Goal: Transaction & Acquisition: Purchase product/service

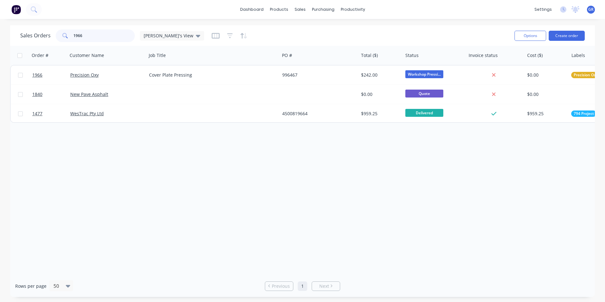
drag, startPoint x: 88, startPoint y: 36, endPoint x: 65, endPoint y: 36, distance: 22.4
click at [65, 36] on div "1966" at bounding box center [95, 35] width 79 height 13
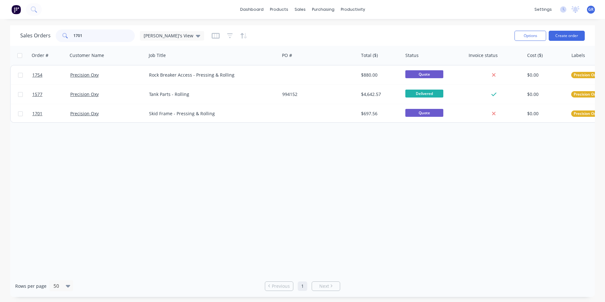
type input "1701"
click at [323, 28] on div "Sales Orders" at bounding box center [323, 31] width 26 height 6
drag, startPoint x: 88, startPoint y: 33, endPoint x: 64, endPoint y: 34, distance: 23.7
click at [64, 34] on div "1701" at bounding box center [95, 35] width 79 height 13
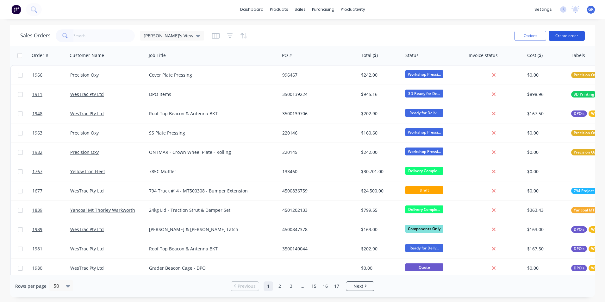
click at [574, 36] on button "Create order" at bounding box center [566, 36] width 36 height 10
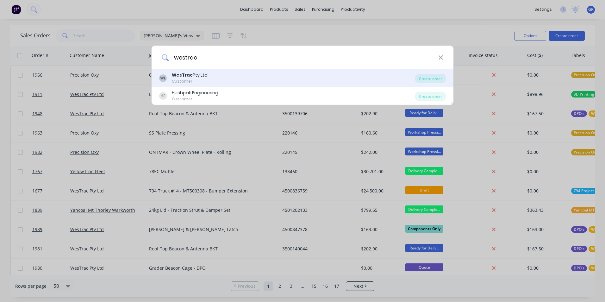
type input "westrac"
click at [189, 76] on b "WesTrac" at bounding box center [182, 75] width 21 height 6
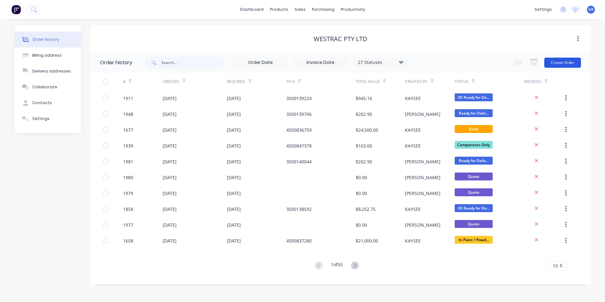
click at [555, 61] on button "Create Order" at bounding box center [562, 63] width 37 height 10
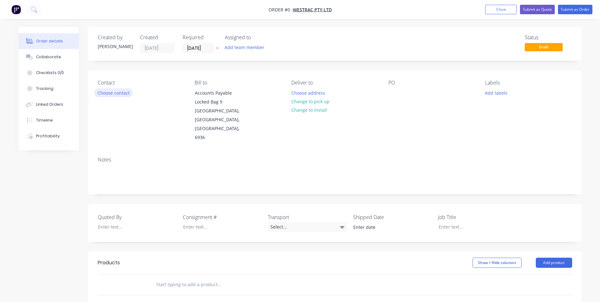
click at [125, 91] on button "Choose contact" at bounding box center [113, 92] width 39 height 9
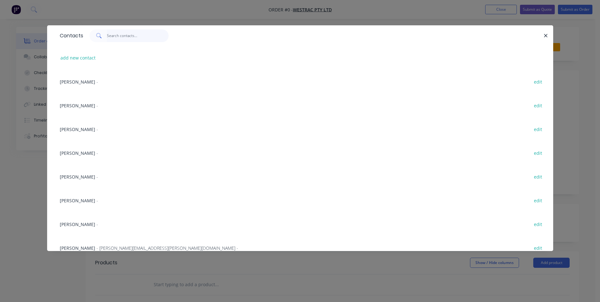
click at [115, 36] on input "text" at bounding box center [138, 35] width 62 height 13
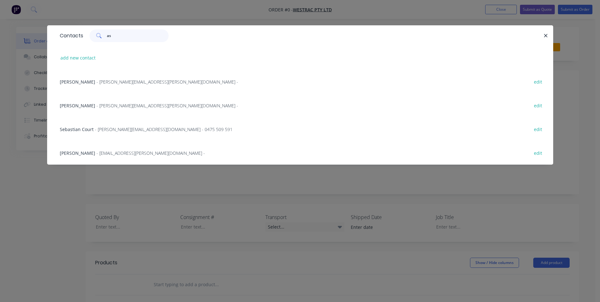
type input "as"
click at [93, 150] on span "Ashek Majumder" at bounding box center [77, 153] width 35 height 6
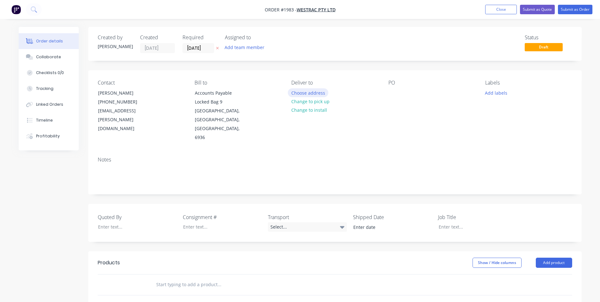
click at [314, 93] on button "Choose address" at bounding box center [308, 92] width 40 height 9
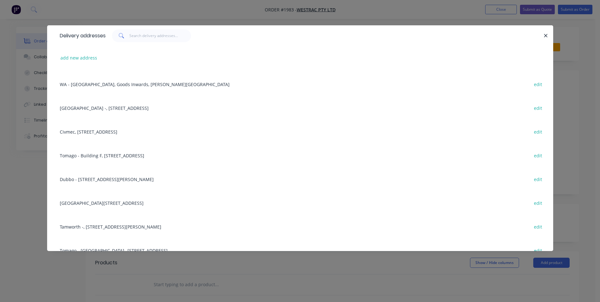
scroll to position [190, 0]
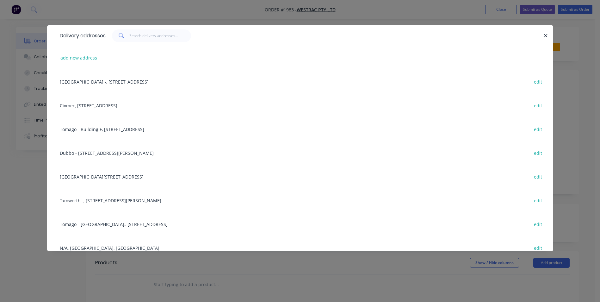
click at [118, 175] on div "Tomago - Building C, 1 Westrac Drive, Tomago, New South Wales, Australia, 2283 …" at bounding box center [300, 176] width 487 height 24
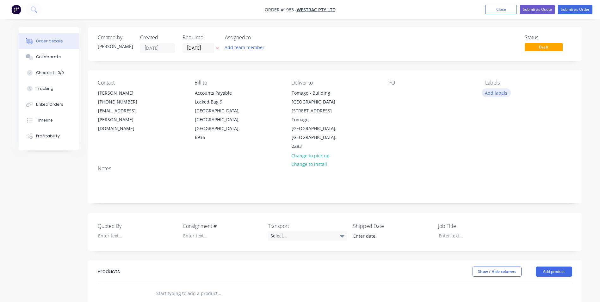
click at [499, 92] on button "Add labels" at bounding box center [496, 92] width 29 height 9
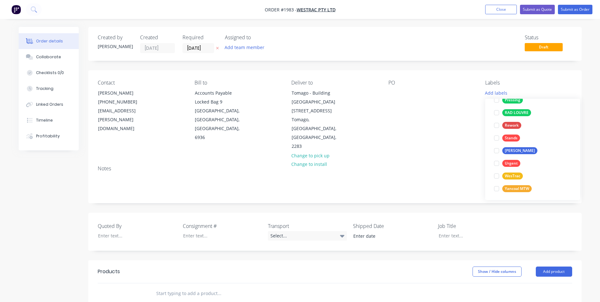
scroll to position [430, 0]
click at [515, 174] on div "WesTrac" at bounding box center [512, 174] width 21 height 7
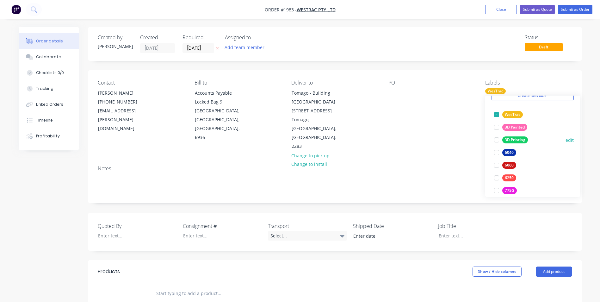
scroll to position [63, 0]
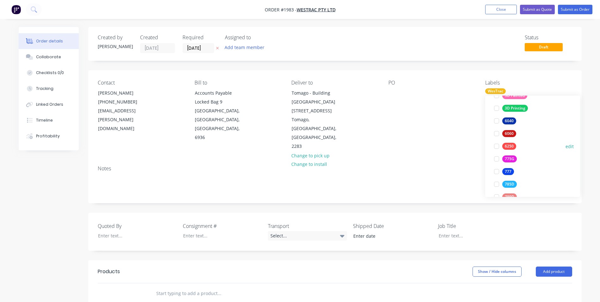
click at [507, 146] on div "6250" at bounding box center [509, 146] width 14 height 7
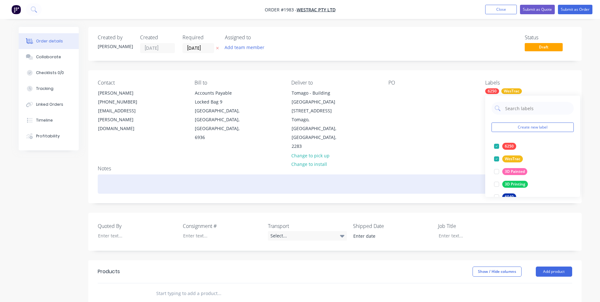
click at [113, 174] on div at bounding box center [335, 183] width 474 height 19
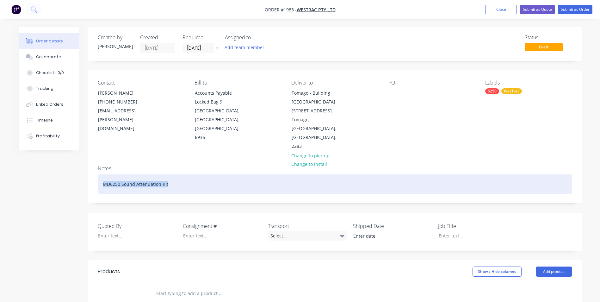
drag, startPoint x: 173, startPoint y: 157, endPoint x: 97, endPoint y: 157, distance: 75.6
click at [98, 174] on div "MD6250 Sound Attenuation Kit" at bounding box center [335, 183] width 474 height 19
copy div "MD6250 Sound Attenuation Kit"
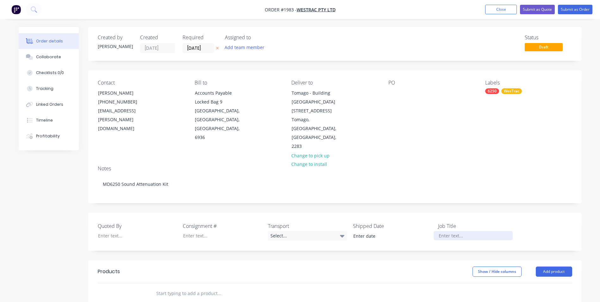
click at [452, 231] on div at bounding box center [473, 235] width 79 height 9
paste div
click at [108, 231] on div at bounding box center [132, 235] width 79 height 9
click at [203, 231] on div at bounding box center [217, 235] width 79 height 9
click at [112, 231] on div "[PERSON_NAME]" at bounding box center [132, 235] width 79 height 9
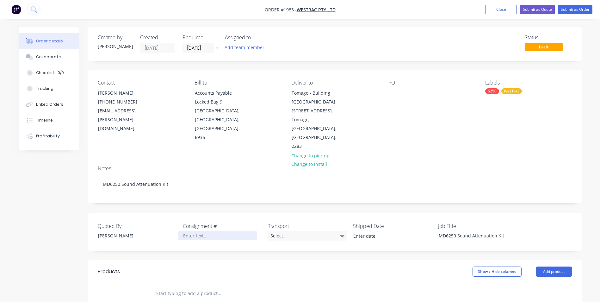
click at [193, 231] on div at bounding box center [217, 235] width 79 height 9
click at [116, 231] on div "[PERSON_NAME]" at bounding box center [132, 235] width 79 height 9
click at [180, 231] on div at bounding box center [217, 235] width 79 height 9
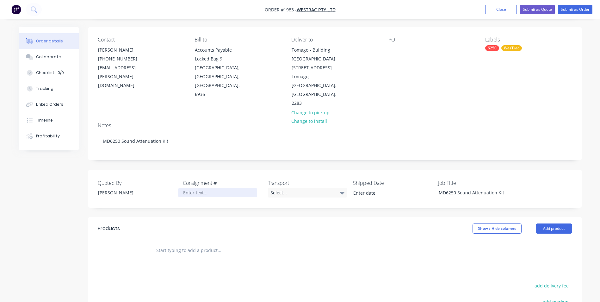
scroll to position [32, 0]
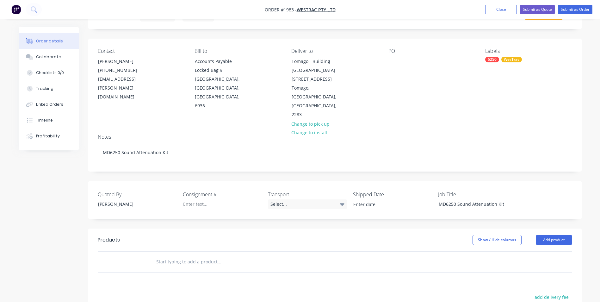
click at [173, 255] on input "text" at bounding box center [219, 261] width 126 height 13
paste input "115220"
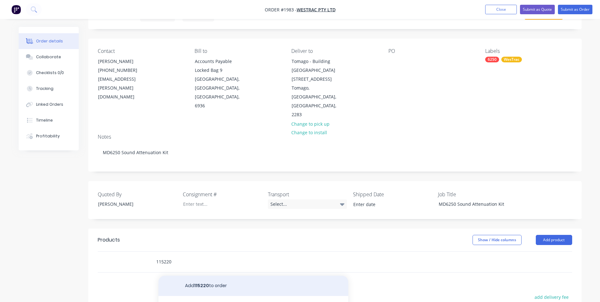
type input "115220"
click at [203, 275] on button "Add 115220 to order" at bounding box center [253, 285] width 190 height 20
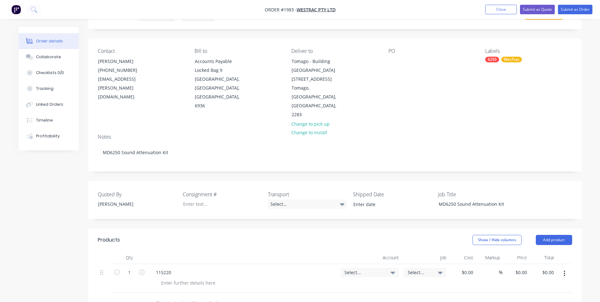
click at [178, 268] on div "115220" at bounding box center [243, 272] width 185 height 9
click at [175, 268] on div "115220" at bounding box center [163, 272] width 25 height 9
click at [356, 269] on span "Select..." at bounding box center [364, 272] width 40 height 7
click at [343, 285] on input at bounding box center [359, 291] width 65 height 13
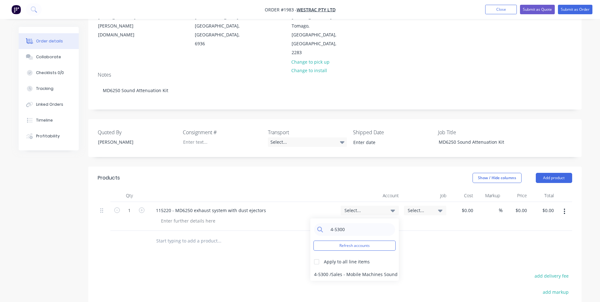
scroll to position [95, 0]
type input "4-5300"
click at [345, 267] on div "4-5300 / Sales - Mobile Machines Sound - Interco" at bounding box center [354, 273] width 89 height 13
click at [141, 206] on icon "button" at bounding box center [142, 209] width 6 height 6
type input "2"
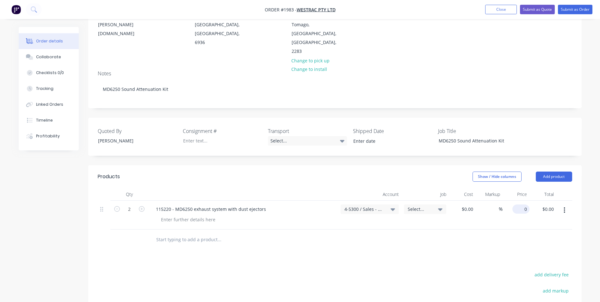
click at [520, 204] on div "0 $0.00" at bounding box center [520, 208] width 17 height 9
type input "$18,389.66"
type input "$36,779.32"
click at [528, 200] on div "2 115220 - MD6250 exhaust system with dust ejectors 4-5300 / Sales - Mobile Mac…" at bounding box center [335, 214] width 474 height 29
click at [565, 206] on icon "button" at bounding box center [564, 209] width 2 height 7
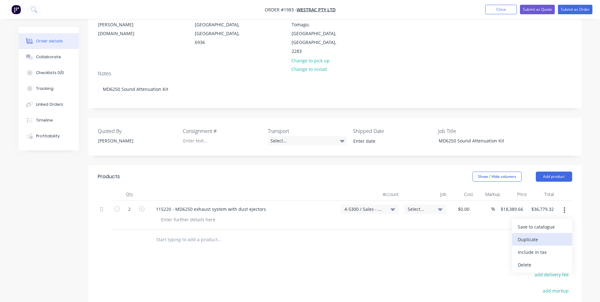
click at [532, 235] on div "Duplicate" at bounding box center [542, 239] width 49 height 9
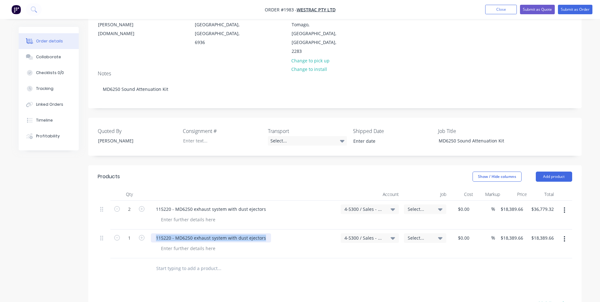
drag, startPoint x: 266, startPoint y: 211, endPoint x: 142, endPoint y: 208, distance: 124.0
click at [142, 229] on div "1 115220 - MD6250 exhaust system with dust ejectors 4-5300 / Sales - Mobile Mac…" at bounding box center [335, 243] width 474 height 29
paste div
click at [142, 235] on icon "button" at bounding box center [142, 238] width 6 height 6
type input "2"
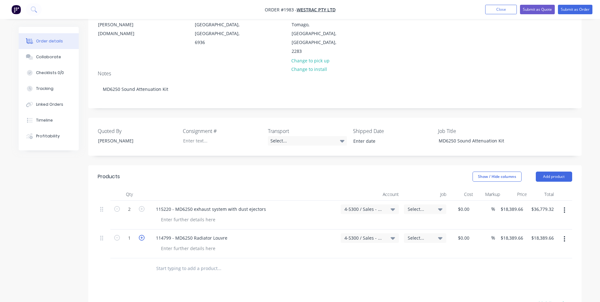
type input "$36,779.32"
click at [520, 233] on input "18389.66" at bounding box center [513, 237] width 26 height 9
type input "$16,943.18"
type input "$33,886.36"
click at [503, 229] on div "$16,943.18 16943.18" at bounding box center [511, 243] width 27 height 29
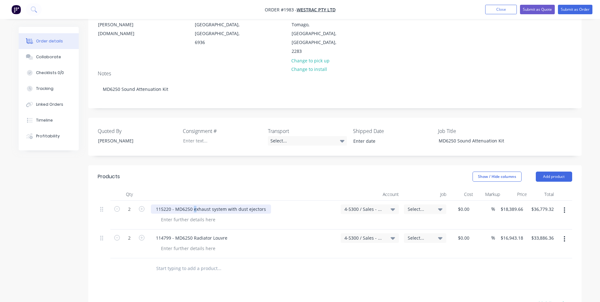
click at [194, 204] on div "115220 - MD6250 exhaust system with dust ejectors" at bounding box center [211, 208] width 120 height 9
click at [562, 233] on button "button" at bounding box center [564, 238] width 15 height 11
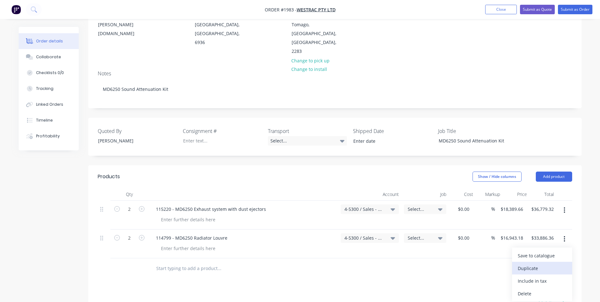
click at [537, 263] on div "Duplicate" at bounding box center [542, 267] width 49 height 9
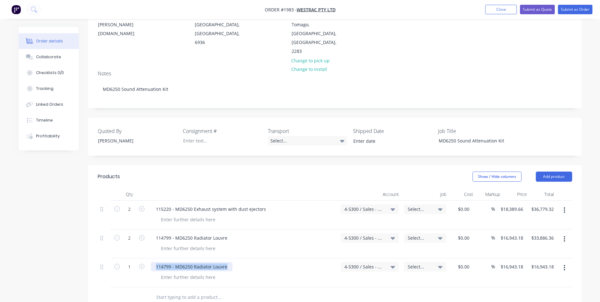
drag, startPoint x: 229, startPoint y: 240, endPoint x: 153, endPoint y: 238, distance: 76.2
click at [153, 262] on div "114799 - MD6250 Radiator Louvre" at bounding box center [192, 266] width 82 height 9
paste div
click at [197, 262] on div "114500 - MD6250" at bounding box center [243, 266] width 185 height 9
click at [194, 262] on div "114500 - MD6250" at bounding box center [174, 266] width 47 height 9
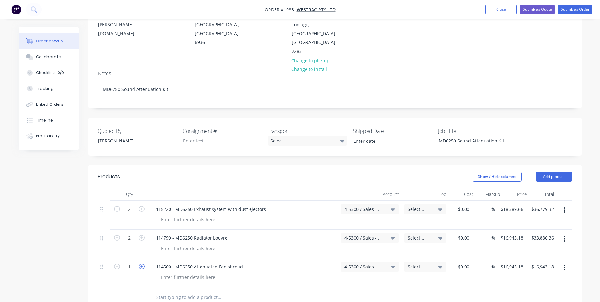
click at [142, 263] on icon "button" at bounding box center [142, 266] width 6 height 6
type input "2"
type input "$33,886.36"
click at [516, 262] on input "16943.18" at bounding box center [514, 266] width 22 height 9
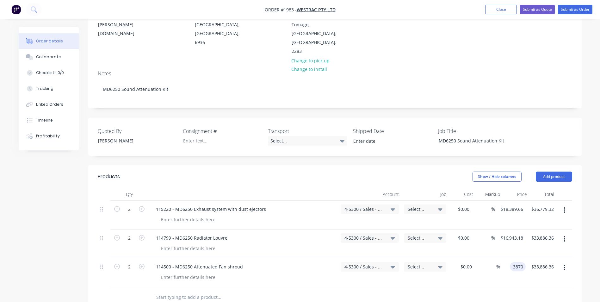
type input "$3,870.00"
type input "$7,740.00"
click at [496, 258] on div "%" at bounding box center [487, 272] width 26 height 29
click at [510, 204] on input "18389.66" at bounding box center [514, 208] width 22 height 9
paste input "20437.1"
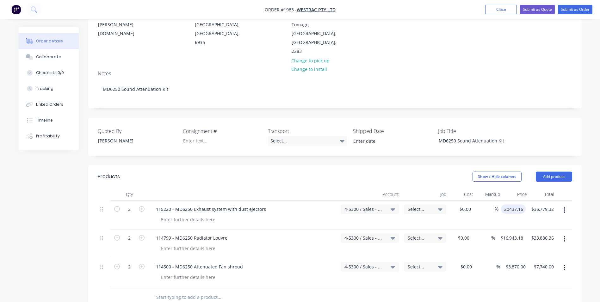
type input "$20,437.16"
type input "$40,874.32"
click at [514, 200] on div "$20,437.16 20437.16" at bounding box center [511, 214] width 27 height 29
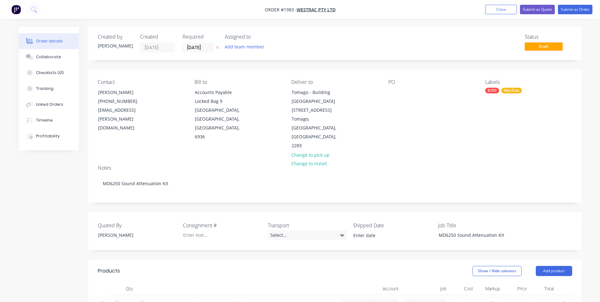
scroll to position [0, 0]
click at [546, 9] on button "Submit as Quote" at bounding box center [537, 9] width 35 height 9
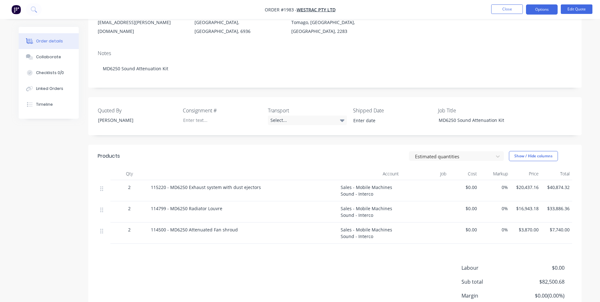
scroll to position [95, 0]
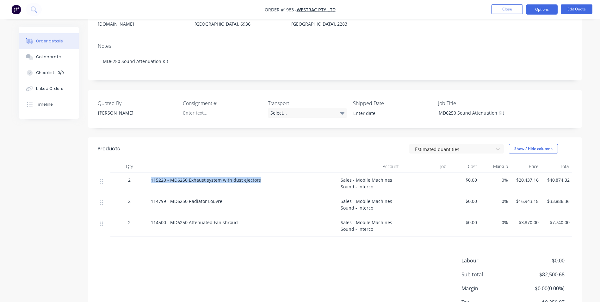
drag, startPoint x: 150, startPoint y: 170, endPoint x: 258, endPoint y: 173, distance: 108.2
click at [258, 173] on div "115220 - MD6250 Exhaust system with dust ejectors" at bounding box center [243, 183] width 190 height 21
drag, startPoint x: 258, startPoint y: 173, endPoint x: 256, endPoint y: 171, distance: 3.4
copy span "115220 - MD6250 Exhaust system with dust ejectors"
drag, startPoint x: 151, startPoint y: 191, endPoint x: 220, endPoint y: 192, distance: 69.3
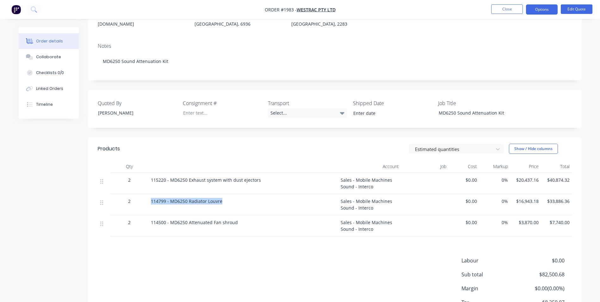
click at [220, 198] on span "114799 - MD6250 Radiator Louvre" at bounding box center [186, 201] width 71 height 6
copy span "114799 - MD6250 Radiator Louvre"
drag, startPoint x: 539, startPoint y: 193, endPoint x: 520, endPoint y: 193, distance: 19.3
click at [520, 194] on div "$16,943.18" at bounding box center [525, 204] width 31 height 21
drag, startPoint x: 520, startPoint y: 193, endPoint x: 539, endPoint y: 192, distance: 19.9
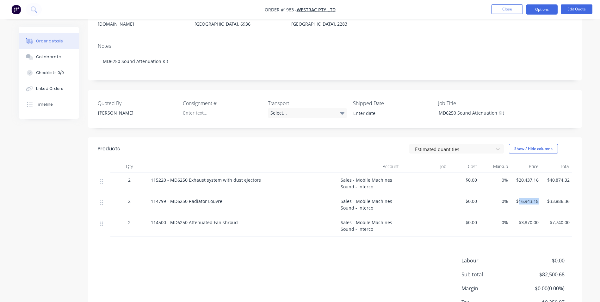
click at [539, 194] on div "$16,943.18" at bounding box center [525, 204] width 31 height 21
drag, startPoint x: 539, startPoint y: 192, endPoint x: 518, endPoint y: 194, distance: 20.6
click at [518, 194] on div "$16,943.18" at bounding box center [525, 204] width 31 height 21
drag, startPoint x: 520, startPoint y: 193, endPoint x: 493, endPoint y: 181, distance: 29.2
click at [493, 181] on div "0%" at bounding box center [494, 183] width 31 height 21
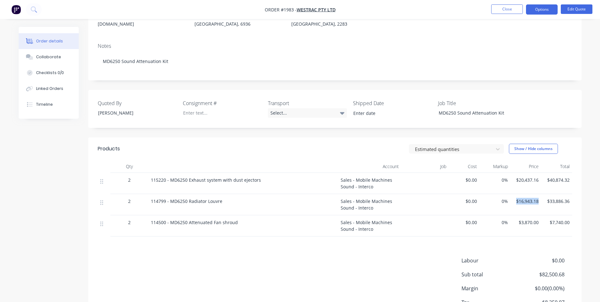
drag, startPoint x: 516, startPoint y: 191, endPoint x: 538, endPoint y: 192, distance: 21.8
click at [538, 198] on span "$16,943.18" at bounding box center [526, 201] width 26 height 7
copy span "$16,943.18"
drag, startPoint x: 546, startPoint y: 192, endPoint x: 570, endPoint y: 194, distance: 23.8
click at [570, 194] on div "$33,886.36" at bounding box center [556, 204] width 31 height 21
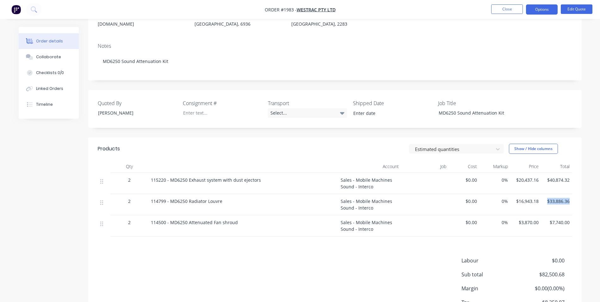
drag, startPoint x: 570, startPoint y: 194, endPoint x: 565, endPoint y: 192, distance: 5.7
copy span "$33,886.36"
drag, startPoint x: 151, startPoint y: 214, endPoint x: 234, endPoint y: 215, distance: 83.8
click at [234, 219] on span "114500 - MD6250 Attenuated Fan shroud" at bounding box center [194, 222] width 87 height 6
copy span "114500 - MD6250 Attenuated Fan shroud"
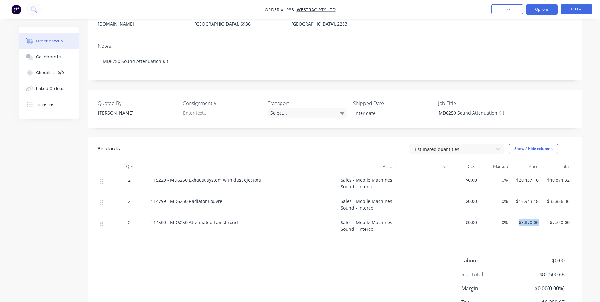
drag, startPoint x: 516, startPoint y: 213, endPoint x: 539, endPoint y: 215, distance: 23.2
click at [539, 215] on div "$3,870.00" at bounding box center [525, 225] width 31 height 21
drag, startPoint x: 539, startPoint y: 215, endPoint x: 535, endPoint y: 213, distance: 4.4
copy span "$3,870.00"
drag, startPoint x: 548, startPoint y: 214, endPoint x: 572, endPoint y: 215, distance: 24.0
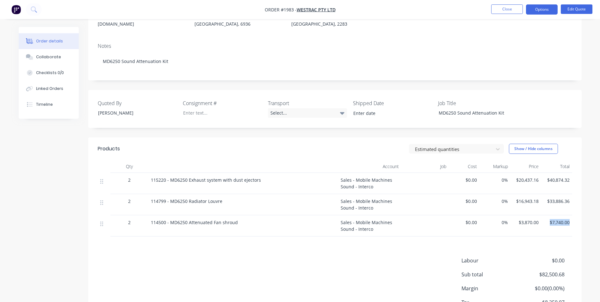
click at [572, 215] on div "Qty Account Job Cost Markup Price Total 2 115220 - MD6250 Exhaust system with d…" at bounding box center [334, 198] width 493 height 76
drag, startPoint x: 572, startPoint y: 215, endPoint x: 566, endPoint y: 214, distance: 6.1
copy span "$7,740.00"
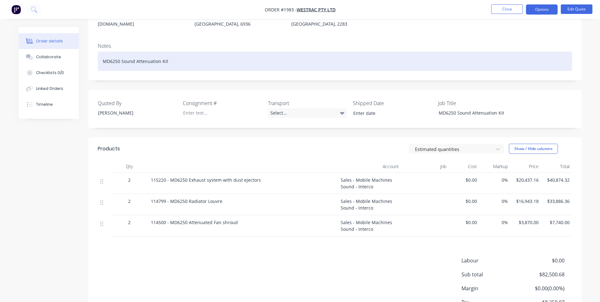
click at [528, 52] on div "MD6250 Sound Attenuation Kit" at bounding box center [335, 61] width 474 height 19
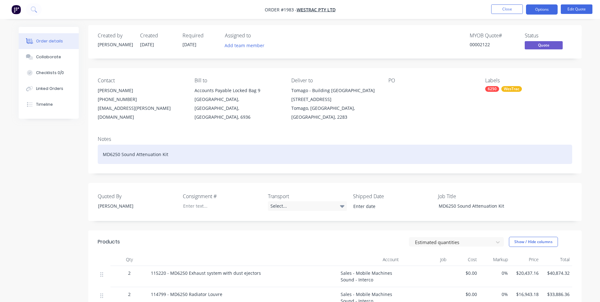
scroll to position [0, 0]
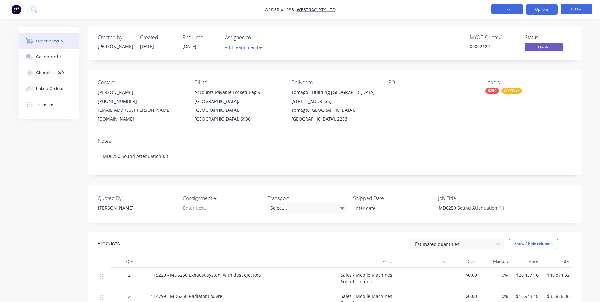
click at [509, 9] on button "Close" at bounding box center [507, 8] width 32 height 9
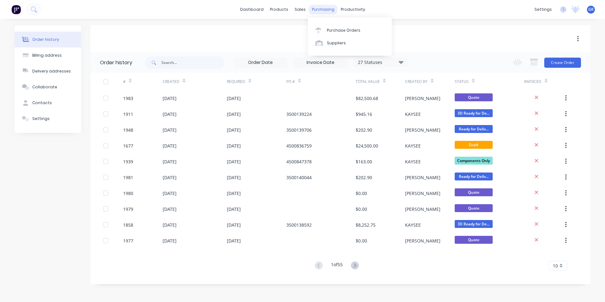
click at [313, 7] on div "purchasing" at bounding box center [323, 9] width 29 height 9
click at [337, 31] on div "Purchase Orders" at bounding box center [344, 31] width 34 height 6
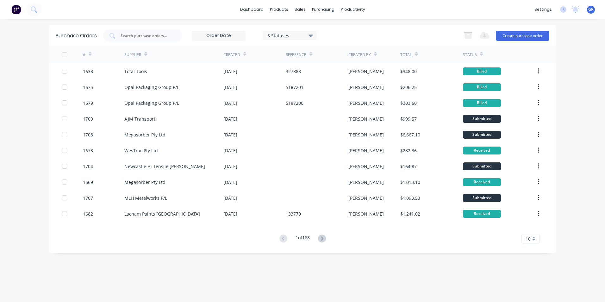
click at [89, 52] on icon at bounding box center [90, 54] width 3 height 5
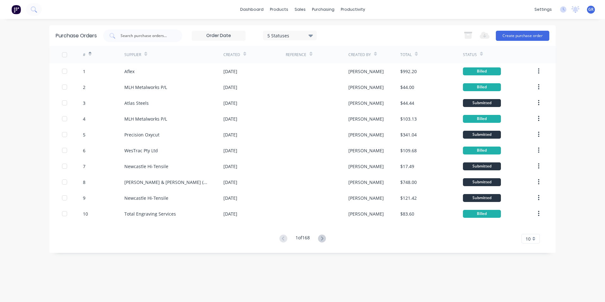
click at [89, 52] on icon at bounding box center [90, 54] width 3 height 5
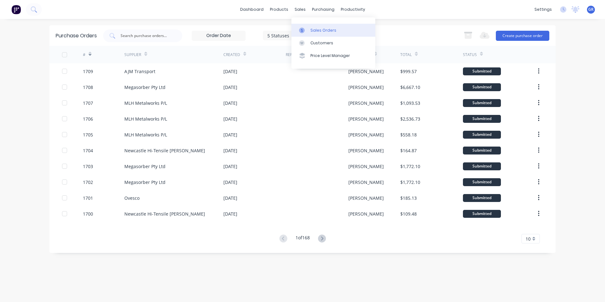
click at [320, 33] on div "Sales Orders" at bounding box center [323, 31] width 26 height 6
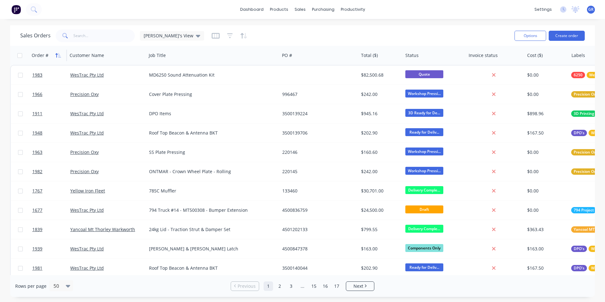
click at [54, 54] on button "button" at bounding box center [57, 55] width 9 height 9
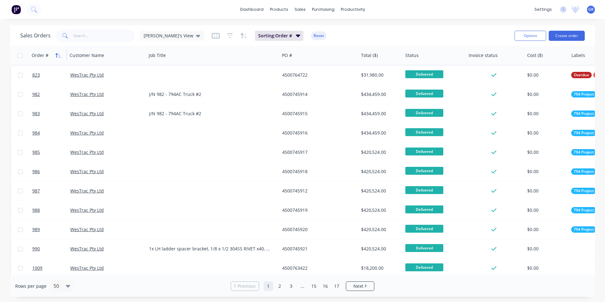
click at [56, 54] on icon "button" at bounding box center [56, 55] width 2 height 4
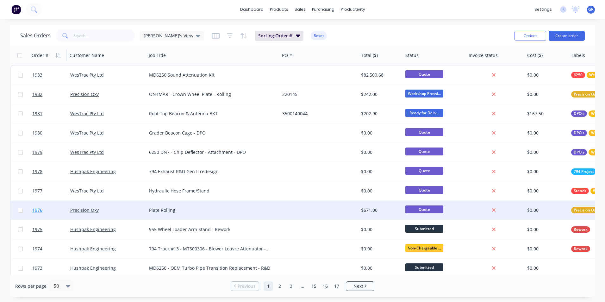
click at [38, 211] on span "1976" at bounding box center [37, 210] width 10 height 6
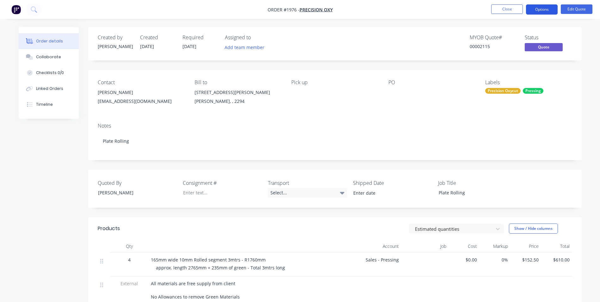
click at [544, 10] on button "Options" at bounding box center [542, 9] width 32 height 10
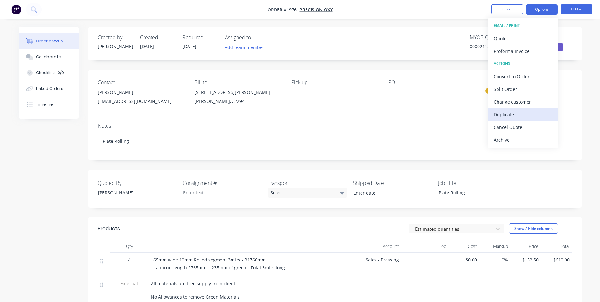
click at [505, 115] on div "Duplicate" at bounding box center [523, 114] width 58 height 9
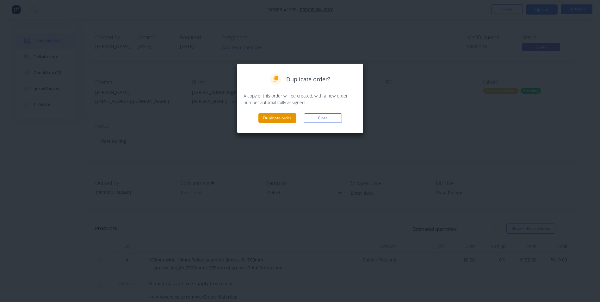
click at [287, 115] on button "Duplicate order" at bounding box center [277, 117] width 38 height 9
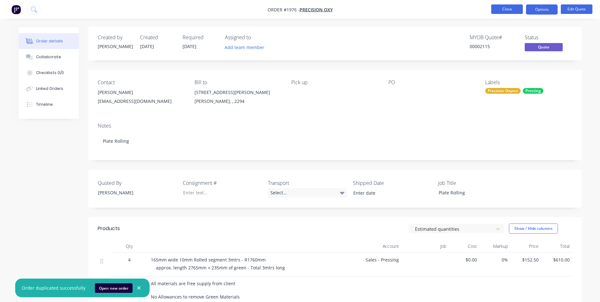
click at [508, 10] on button "Close" at bounding box center [507, 8] width 32 height 9
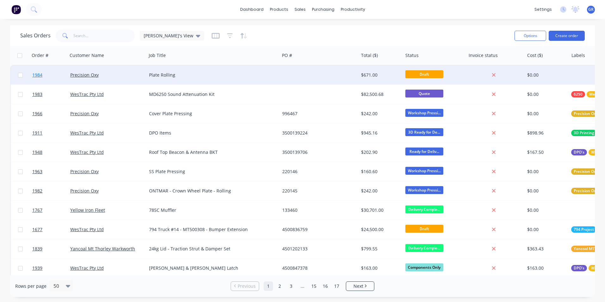
click at [39, 75] on span "1984" at bounding box center [37, 75] width 10 height 6
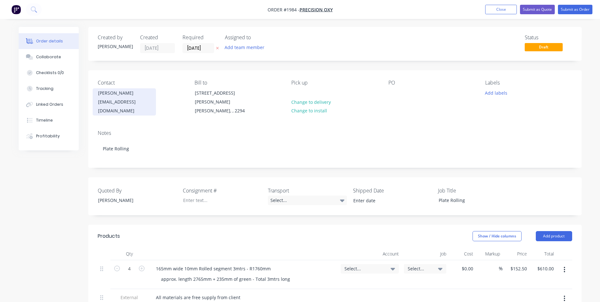
click at [128, 101] on div "robertf@oxycut.com.au" at bounding box center [124, 106] width 52 height 18
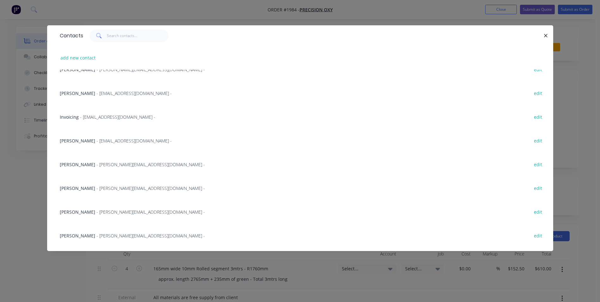
scroll to position [190, 0]
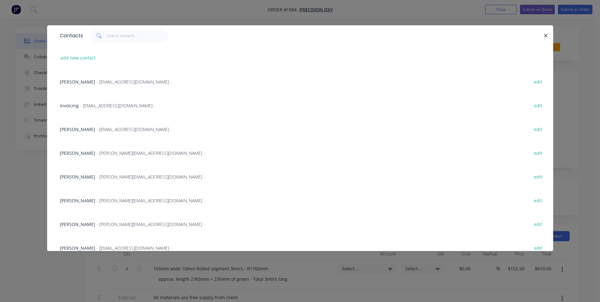
click at [82, 176] on span "Hany Ghobrial" at bounding box center [77, 177] width 35 height 6
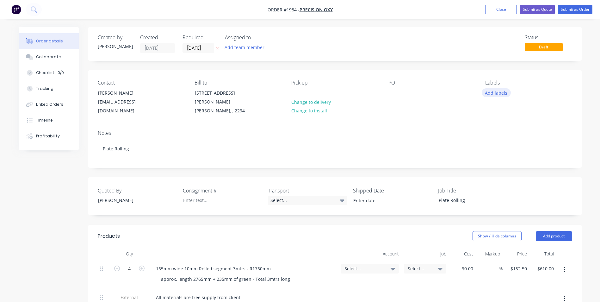
click at [491, 91] on button "Add labels" at bounding box center [496, 92] width 29 height 9
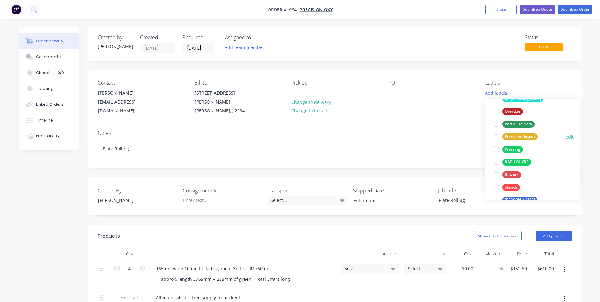
click at [520, 136] on div "Precision Oxycut" at bounding box center [519, 136] width 35 height 7
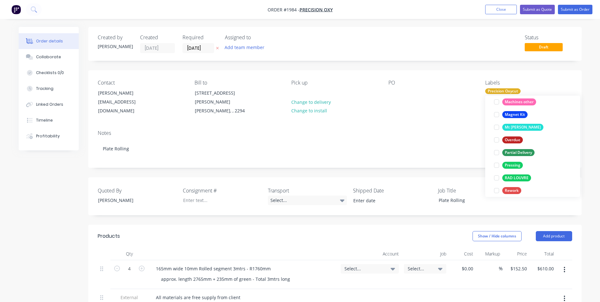
scroll to position [392, 0]
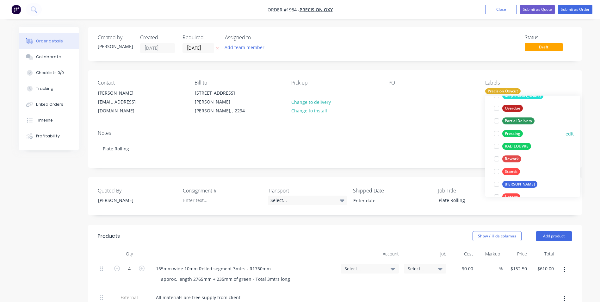
click at [513, 132] on div "Pressing" at bounding box center [512, 133] width 21 height 7
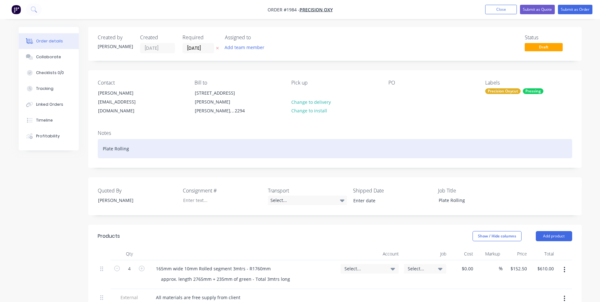
click at [328, 139] on div "Plate Rolling" at bounding box center [335, 148] width 474 height 19
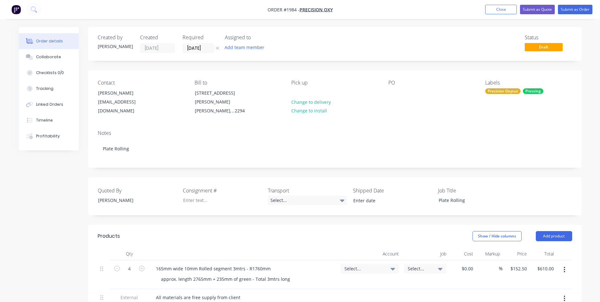
click at [522, 90] on div "Precision Oxycut Pressing" at bounding box center [528, 91] width 87 height 6
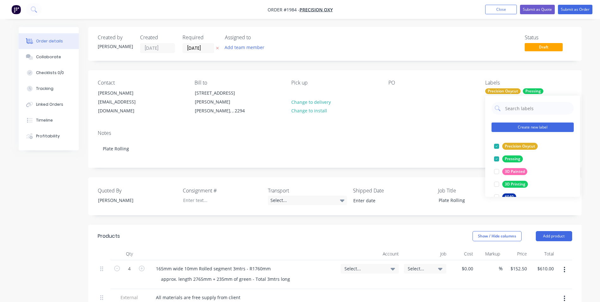
click at [519, 127] on button "Create new label" at bounding box center [532, 126] width 82 height 9
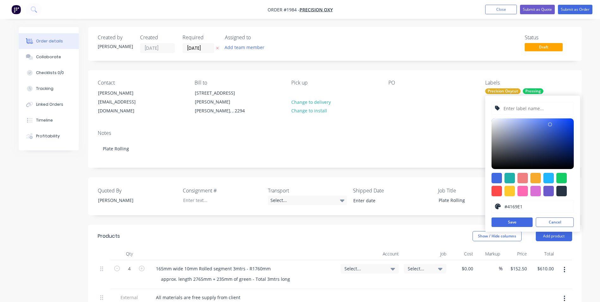
type input "#6A7FBE"
click at [528, 131] on div at bounding box center [532, 143] width 82 height 51
click at [514, 109] on input "text" at bounding box center [536, 108] width 67 height 12
type input "Rolling"
click at [520, 224] on button "Save" at bounding box center [511, 221] width 41 height 9
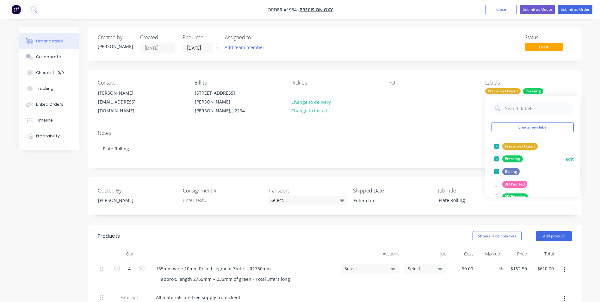
click at [497, 158] on div at bounding box center [496, 158] width 13 height 13
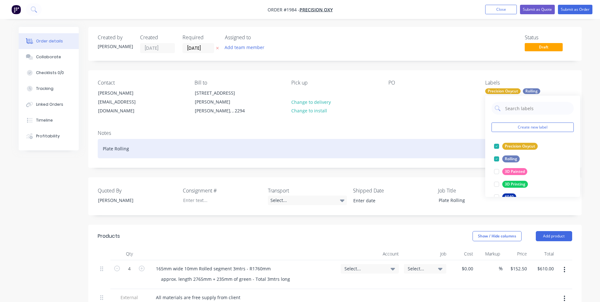
click at [393, 150] on div "Plate Rolling" at bounding box center [335, 148] width 474 height 19
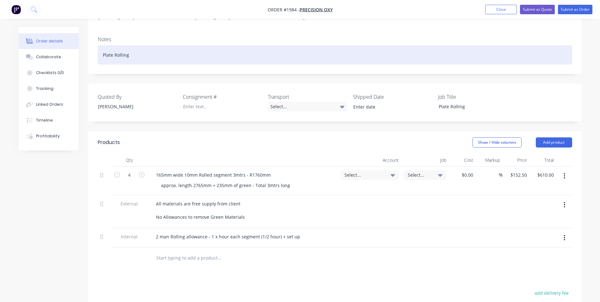
scroll to position [95, 0]
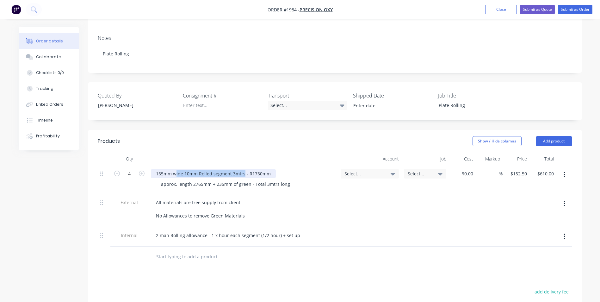
drag, startPoint x: 243, startPoint y: 167, endPoint x: 173, endPoint y: 165, distance: 69.9
click at [173, 169] on div "165mm wide 10mm Rolled segment 3mtrs - R1760mm" at bounding box center [213, 173] width 125 height 9
click at [184, 169] on div "165mm wide 10mm Rolled segment 3mtrs - R1760mm" at bounding box center [213, 173] width 125 height 9
drag, startPoint x: 243, startPoint y: 167, endPoint x: 156, endPoint y: 167, distance: 86.6
click at [156, 169] on div "165mm wide 10mm Rolled segment 3mtrs - R1760mm" at bounding box center [213, 173] width 125 height 9
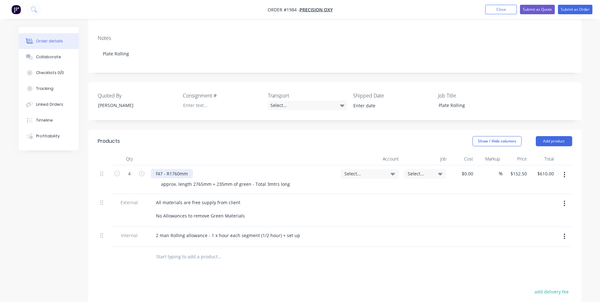
drag, startPoint x: 166, startPoint y: 168, endPoint x: 174, endPoint y: 169, distance: 7.9
click at [166, 169] on div "f47 - R1760mm" at bounding box center [172, 173] width 42 height 9
click at [213, 169] on div "f47 - 6mm plate - rolled to R1760mm" at bounding box center [195, 173] width 88 height 9
drag, startPoint x: 223, startPoint y: 177, endPoint x: 133, endPoint y: 178, distance: 89.5
click at [133, 178] on div "4 f47 - 6mm plate - rolled to R496mm approx. length 2765mm + 235mm of green - T…" at bounding box center [335, 179] width 474 height 29
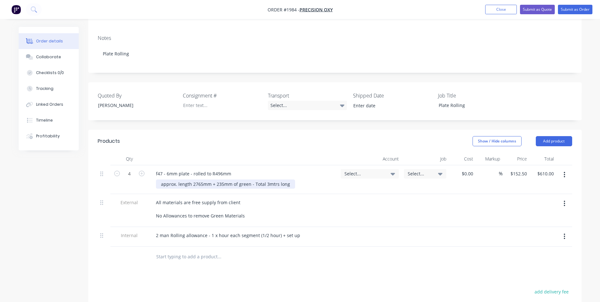
click at [208, 179] on div "approx. length 2765mm + 235mm of green - Total 3mtrs long" at bounding box center [225, 183] width 139 height 9
drag, startPoint x: 222, startPoint y: 176, endPoint x: 160, endPoint y: 176, distance: 62.0
click at [160, 179] on div "approx. length 2765mm + 235mm of green - Total 3mtrs long" at bounding box center [225, 183] width 139 height 9
click at [281, 179] on div "100mm of green required on each end of long side - Total 3mtrs long" at bounding box center [234, 183] width 157 height 9
click at [353, 170] on span "Select..." at bounding box center [364, 173] width 40 height 7
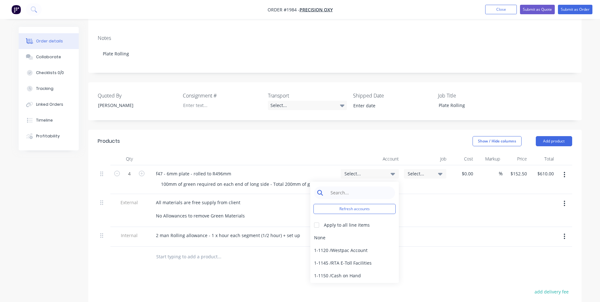
click at [341, 186] on input at bounding box center [359, 192] width 65 height 13
type input "pressing"
click at [344, 231] on div "4-1400 / Sales - Pressing" at bounding box center [354, 237] width 89 height 13
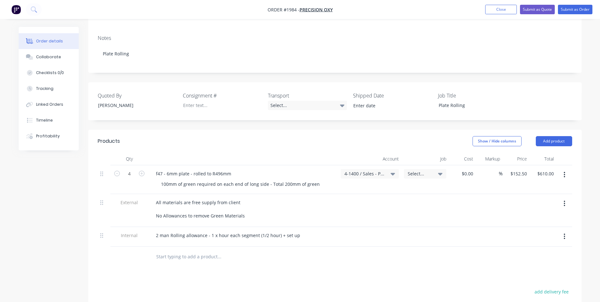
click at [567, 231] on button "button" at bounding box center [564, 236] width 15 height 11
click at [524, 261] on div "Delete" at bounding box center [542, 265] width 49 height 9
click at [119, 170] on icon "button" at bounding box center [117, 173] width 6 height 6
type input "3"
type input "$457.50"
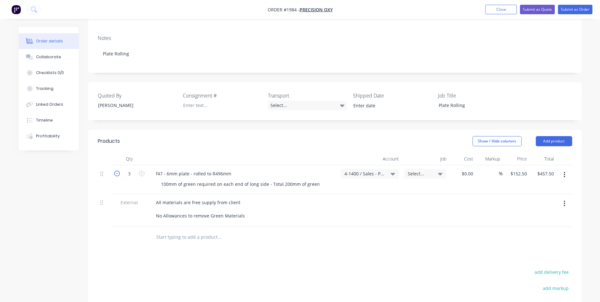
click at [119, 170] on icon "button" at bounding box center [117, 173] width 6 height 6
type input "2"
type input "$305.00"
click at [119, 170] on icon "button" at bounding box center [117, 173] width 6 height 6
type input "1"
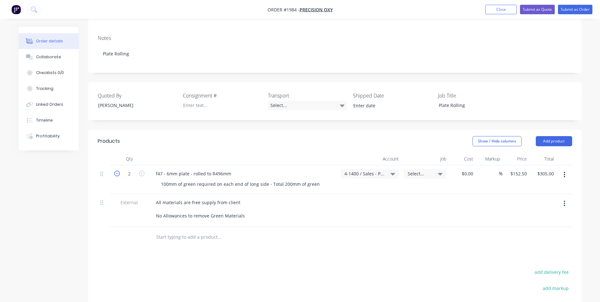
type input "$152.50"
click at [523, 169] on input "152.5" at bounding box center [520, 173] width 20 height 9
type input "$0.00"
click at [517, 196] on div at bounding box center [515, 210] width 27 height 33
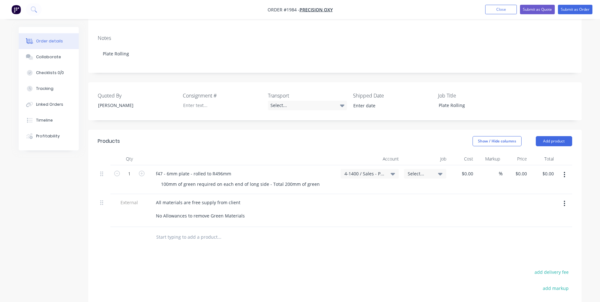
click at [565, 171] on icon "button" at bounding box center [564, 174] width 2 height 7
click at [538, 199] on div "Duplicate" at bounding box center [542, 203] width 49 height 9
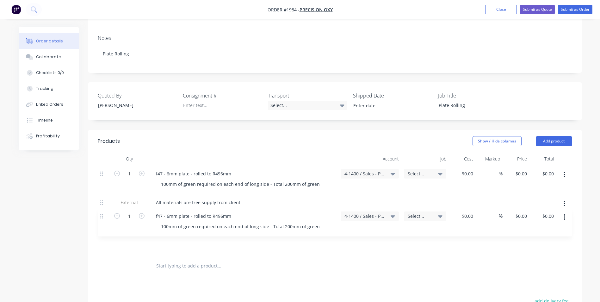
scroll to position [96, 0]
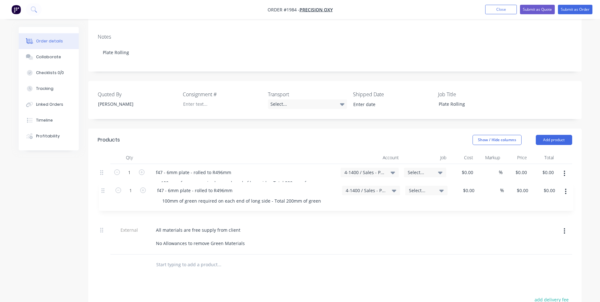
drag, startPoint x: 103, startPoint y: 229, endPoint x: 104, endPoint y: 187, distance: 42.1
click at [104, 187] on div "1 f47 - 6mm plate - rolled to R496mm 100mm of green required on each end of lon…" at bounding box center [335, 209] width 474 height 90
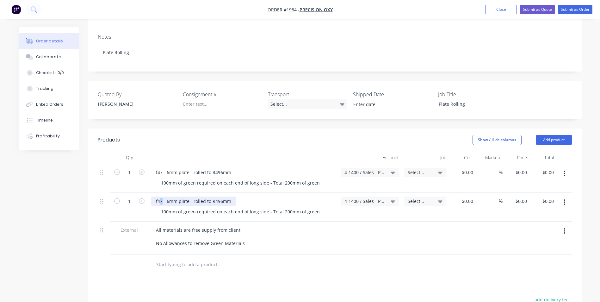
click at [163, 196] on div "f47 - 6mm plate - rolled to R496mm" at bounding box center [193, 200] width 85 height 9
click at [219, 196] on div "f48 - 6mm plate - rolled to R496mm" at bounding box center [193, 200] width 85 height 9
click at [564, 199] on icon "button" at bounding box center [564, 202] width 1 height 6
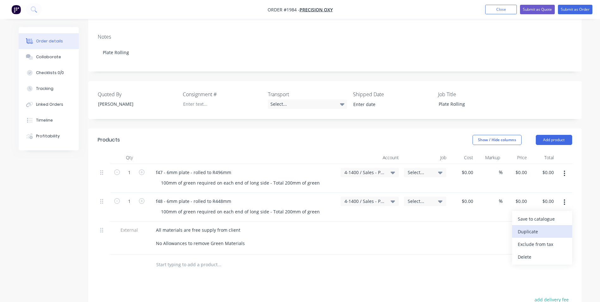
click at [529, 227] on div "Duplicate" at bounding box center [542, 231] width 49 height 9
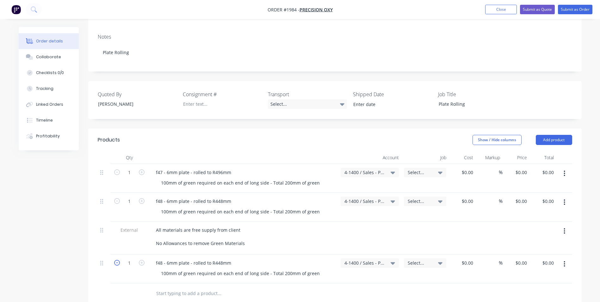
click at [117, 260] on icon "button" at bounding box center [117, 263] width 6 height 6
click at [139, 260] on icon "button" at bounding box center [142, 263] width 6 height 6
type input "1"
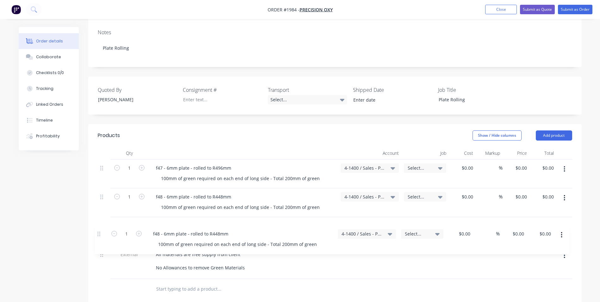
scroll to position [101, 0]
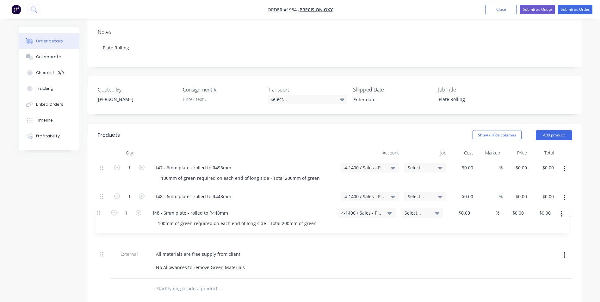
drag, startPoint x: 103, startPoint y: 257, endPoint x: 100, endPoint y: 212, distance: 45.3
click at [100, 212] on div "1 f47 - 6mm plate - rolled to R496mm 100mm of green required on each end of lon…" at bounding box center [335, 218] width 474 height 119
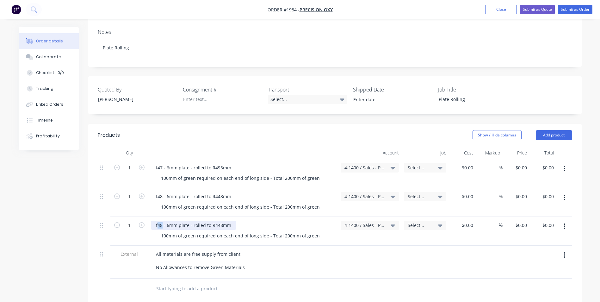
drag, startPoint x: 162, startPoint y: 218, endPoint x: 160, endPoint y: 221, distance: 3.4
click at [158, 220] on div "f48 - 6mm plate - rolled to R448mm" at bounding box center [193, 224] width 85 height 9
drag, startPoint x: 220, startPoint y: 219, endPoint x: 213, endPoint y: 220, distance: 7.1
click at [213, 220] on div "f50 - 6mm plate - rolled to R448mm" at bounding box center [193, 224] width 85 height 9
click at [565, 220] on button "button" at bounding box center [564, 225] width 15 height 11
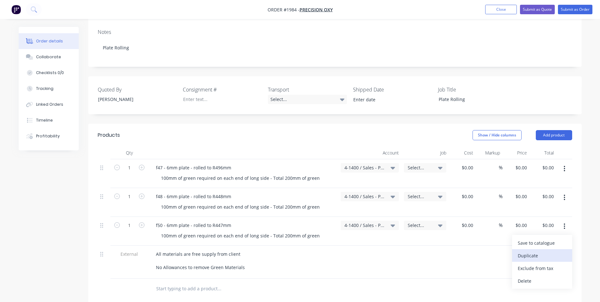
click at [529, 251] on div "Duplicate" at bounding box center [542, 255] width 49 height 9
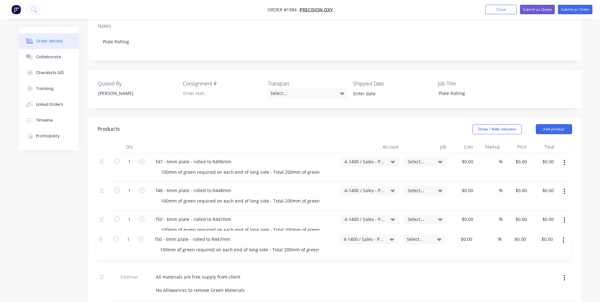
scroll to position [110, 0]
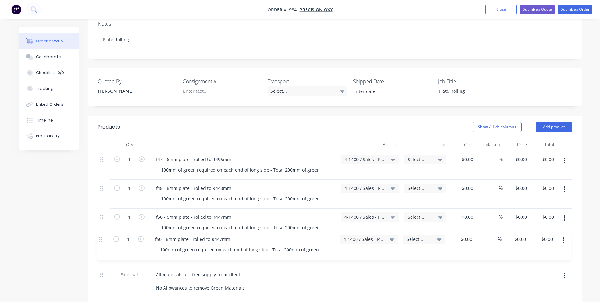
drag, startPoint x: 104, startPoint y: 281, endPoint x: 104, endPoint y: 238, distance: 42.7
click at [104, 238] on div "1 f47 - 6mm plate - rolled to R496mm 100mm of green required on each end of lon…" at bounding box center [335, 225] width 474 height 148
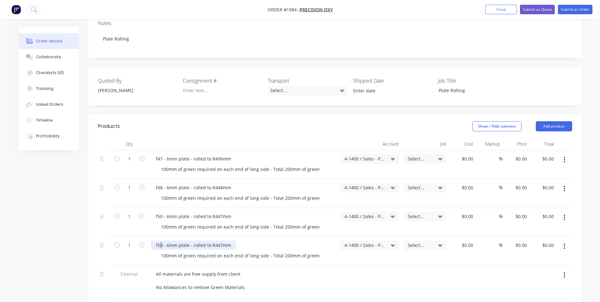
click at [160, 240] on div "f50 - 6mm plate - rolled to R447mm" at bounding box center [193, 244] width 85 height 9
drag, startPoint x: 220, startPoint y: 209, endPoint x: 216, endPoint y: 209, distance: 4.4
click at [216, 212] on div "f50 - 6mm plate - rolled to R447mm" at bounding box center [193, 216] width 85 height 9
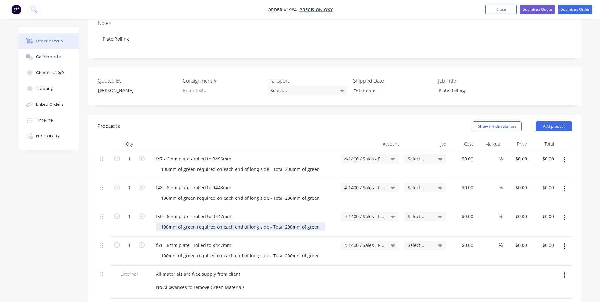
click at [220, 222] on div "100mm of green required on each end of long side - Total 200mm of green" at bounding box center [240, 226] width 169 height 9
drag, startPoint x: 220, startPoint y: 210, endPoint x: 216, endPoint y: 210, distance: 4.1
click at [216, 212] on div "f50 - 6mm plate - rolled to R447mm" at bounding box center [193, 216] width 85 height 9
click at [563, 243] on icon "button" at bounding box center [564, 246] width 2 height 7
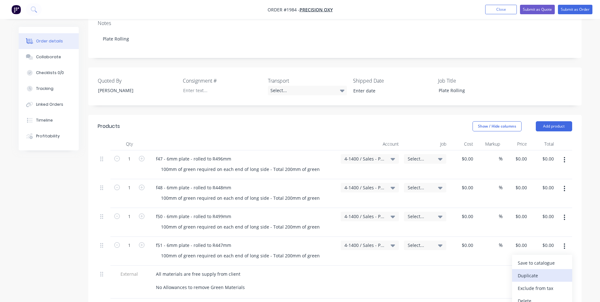
click at [529, 271] on div "Duplicate" at bounding box center [542, 275] width 49 height 9
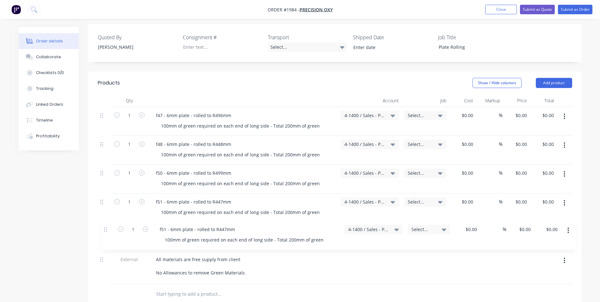
drag, startPoint x: 102, startPoint y: 271, endPoint x: 106, endPoint y: 230, distance: 40.6
click at [106, 230] on div "1 f47 - 6mm plate - rolled to R496mm 100mm of green required on each end of lon…" at bounding box center [335, 195] width 474 height 177
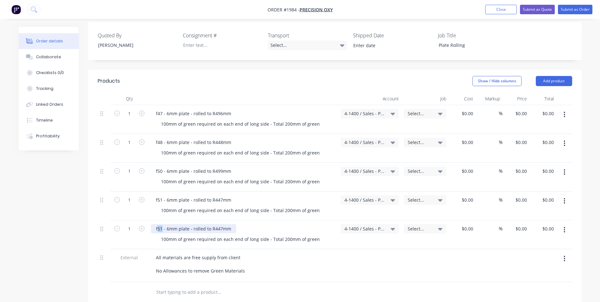
drag, startPoint x: 161, startPoint y: 222, endPoint x: 167, endPoint y: 225, distance: 6.2
click at [158, 224] on div "f51 - 6mm plate - rolled to R447mm" at bounding box center [193, 228] width 85 height 9
drag, startPoint x: 215, startPoint y: 222, endPoint x: 220, endPoint y: 222, distance: 5.4
click at [220, 224] on div "f40 - 6mm plate - rolled to R447mm" at bounding box center [193, 228] width 85 height 9
click at [564, 226] on icon "button" at bounding box center [564, 229] width 2 height 7
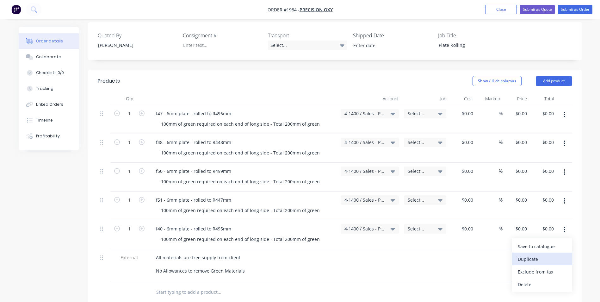
click at [526, 254] on div "Duplicate" at bounding box center [542, 258] width 49 height 9
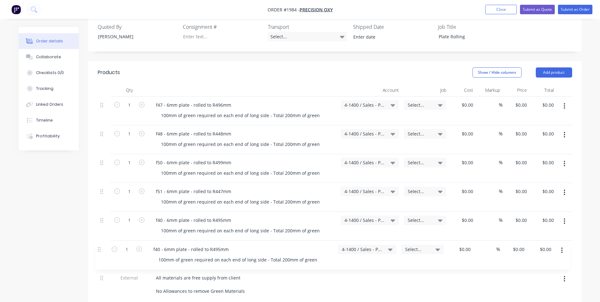
drag, startPoint x: 101, startPoint y: 284, endPoint x: 101, endPoint y: 247, distance: 37.3
click at [101, 247] on div "1 f47 - 6mm plate - rolled to R496mm 100mm of green required on each end of lon…" at bounding box center [335, 199] width 474 height 206
click at [162, 244] on div "f40 - 6mm plate - rolled to R495mm" at bounding box center [193, 248] width 85 height 9
click at [166, 244] on div "f41 - 6mm plate - rolled to R495mm" at bounding box center [193, 248] width 85 height 9
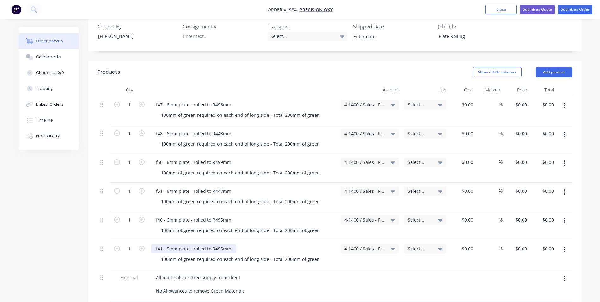
click at [218, 244] on div "f41 - 5mm plate - rolled to R495mm" at bounding box center [193, 248] width 85 height 9
click at [217, 244] on div "f41 - 5mm plate - rolled to R495mm" at bounding box center [193, 248] width 85 height 9
drag, startPoint x: 221, startPoint y: 242, endPoint x: 216, endPoint y: 242, distance: 4.8
click at [216, 244] on div "f41 - 5mm plate - rolled to R495mm" at bounding box center [193, 248] width 85 height 9
click at [177, 244] on div "f41 - 5mm plate - rolled to R400mm" at bounding box center [193, 248] width 85 height 9
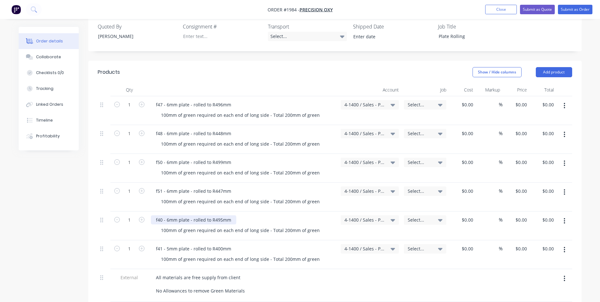
click at [167, 215] on div "f40 - 6mm plate - rolled to R495mm" at bounding box center [193, 219] width 85 height 9
click at [564, 246] on icon "button" at bounding box center [564, 249] width 2 height 7
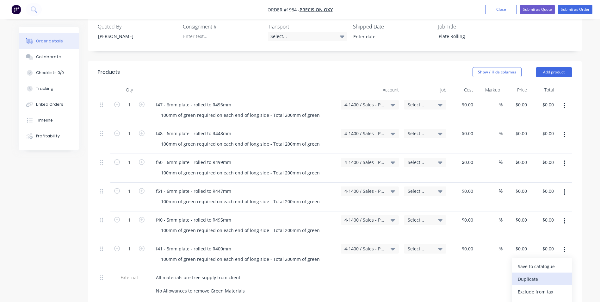
click at [527, 274] on div "Duplicate" at bounding box center [542, 278] width 49 height 9
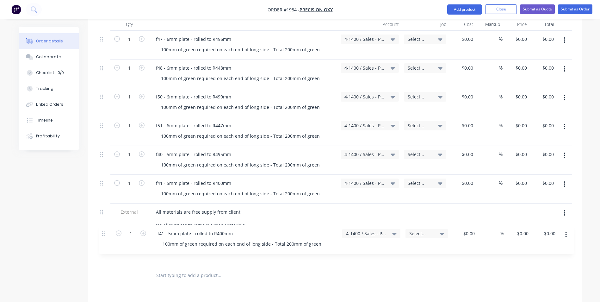
scroll to position [230, 0]
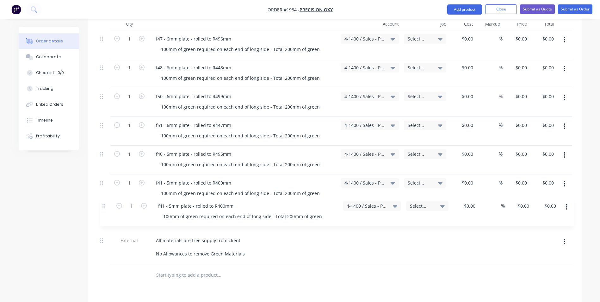
drag, startPoint x: 101, startPoint y: 241, endPoint x: 104, endPoint y: 203, distance: 37.5
click at [104, 203] on div "1 f47 - 6mm plate - rolled to R496mm 100mm of green required on each end of lon…" at bounding box center [335, 147] width 474 height 234
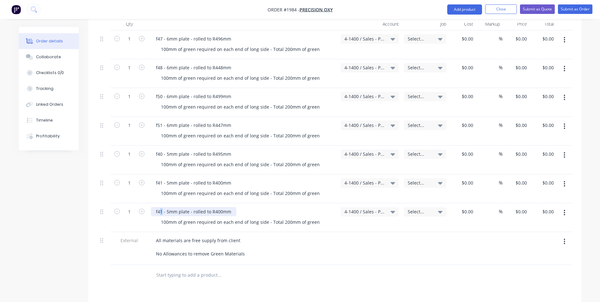
click at [161, 207] on div "f41 - 5mm plate - rolled to R400mm" at bounding box center [193, 211] width 85 height 9
drag, startPoint x: 220, startPoint y: 205, endPoint x: 216, endPoint y: 206, distance: 3.8
click at [216, 207] on div "f43 - 5mm plate - rolled to R400mm" at bounding box center [193, 211] width 85 height 9
click at [565, 207] on button "button" at bounding box center [564, 212] width 15 height 11
click at [530, 237] on div "Duplicate" at bounding box center [542, 241] width 49 height 9
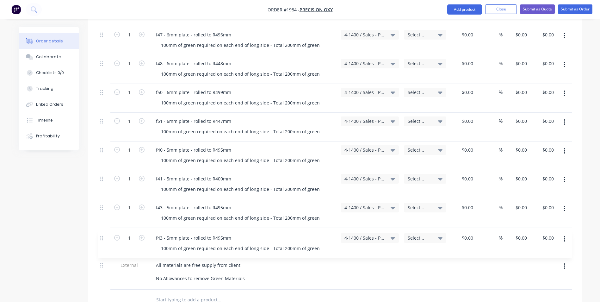
scroll to position [238, 0]
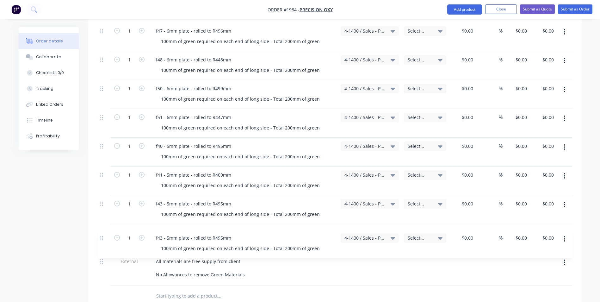
drag, startPoint x: 103, startPoint y: 267, endPoint x: 103, endPoint y: 237, distance: 30.0
click at [103, 237] on div "1 f47 - 6mm plate - rolled to R496mm 100mm of green required on each end of lon…" at bounding box center [335, 153] width 474 height 263
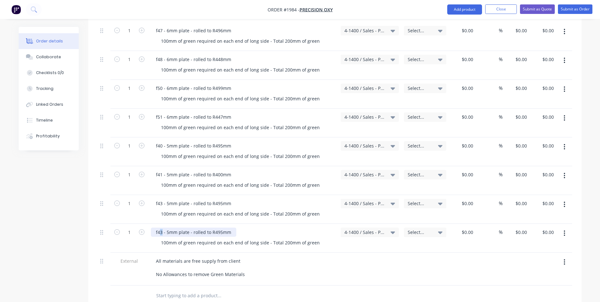
click at [161, 227] on div "f43 - 5mm plate - rolled to R495mm" at bounding box center [193, 231] width 85 height 9
drag, startPoint x: 221, startPoint y: 225, endPoint x: 216, endPoint y: 227, distance: 5.4
click at [216, 227] on div "f44 - 5mm plate - rolled to R495mm" at bounding box center [193, 231] width 85 height 9
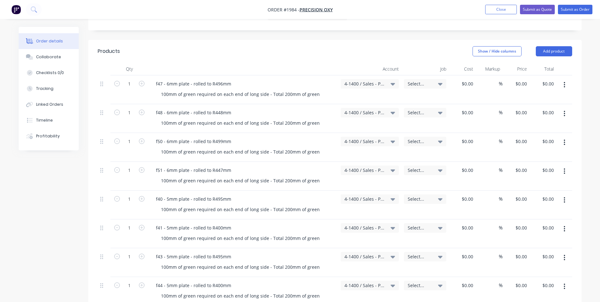
scroll to position [175, 0]
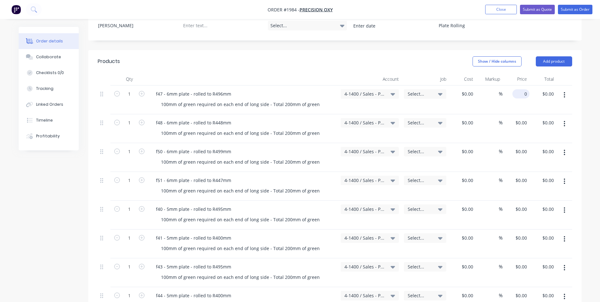
click at [522, 89] on div "0 $0.00" at bounding box center [522, 93] width 15 height 9
type input "$86.90"
click at [520, 97] on div "$86.90 $86.90" at bounding box center [515, 99] width 27 height 29
click at [520, 89] on input "86.9" at bounding box center [520, 93] width 17 height 9
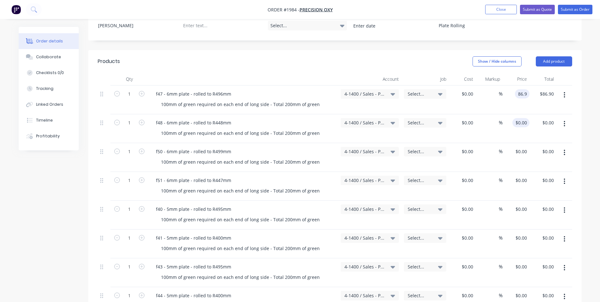
type input "$86.90"
click at [523, 118] on input "0" at bounding box center [525, 122] width 7 height 9
type input "$86.90"
click at [520, 147] on div "0 $0.00" at bounding box center [520, 151] width 17 height 9
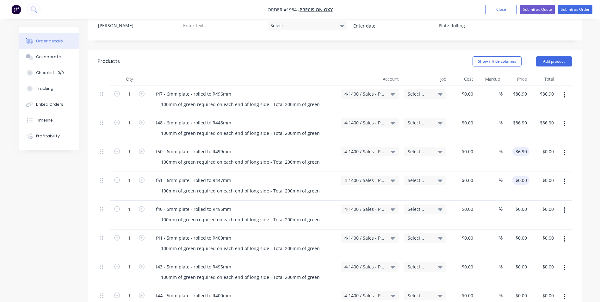
type input "$86.90"
click at [522, 175] on input "0" at bounding box center [522, 179] width 15 height 9
type input "$86.90"
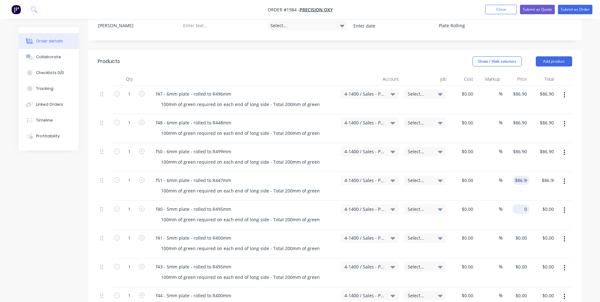
click at [520, 204] on div "0 $0.00" at bounding box center [520, 208] width 17 height 9
type input "$86.90"
click at [518, 231] on div "0 $0.00" at bounding box center [515, 243] width 27 height 29
type input "$86.90"
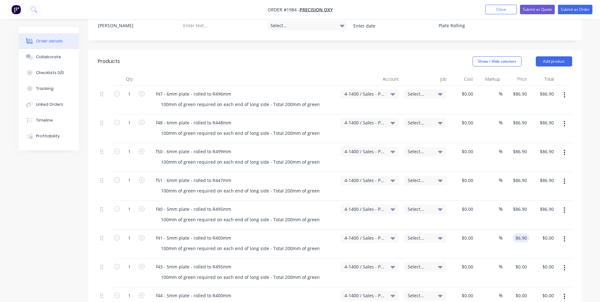
type input "$86.90"
click at [488, 215] on div "%" at bounding box center [489, 214] width 27 height 29
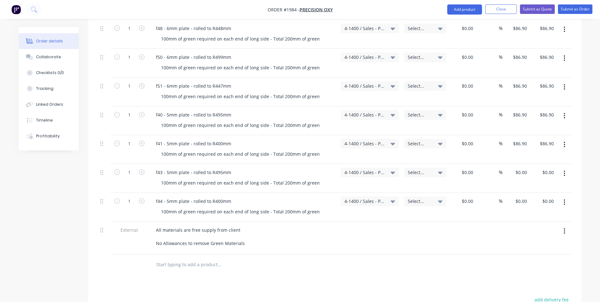
scroll to position [269, 0]
click at [520, 167] on div "0 0" at bounding box center [525, 171] width 10 height 9
type input "$86.90"
click at [525, 196] on input "0" at bounding box center [525, 200] width 7 height 9
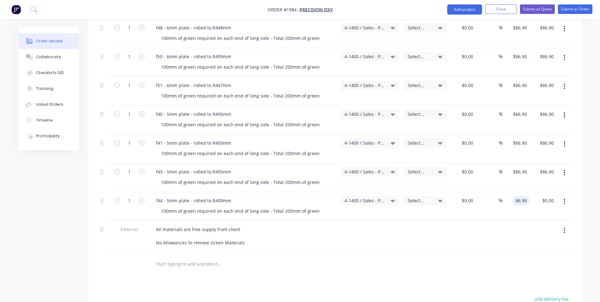
type input "$86.90"
click at [516, 212] on div "$86.90 86.90" at bounding box center [515, 206] width 27 height 29
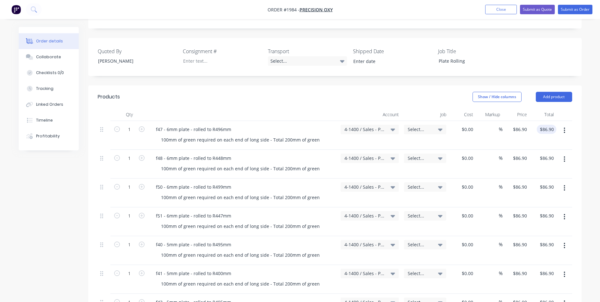
scroll to position [143, 0]
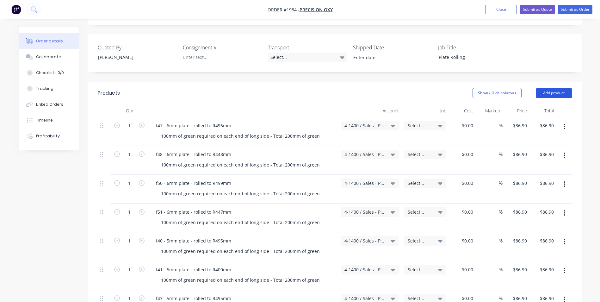
click at [549, 88] on button "Add product" at bounding box center [554, 93] width 36 height 10
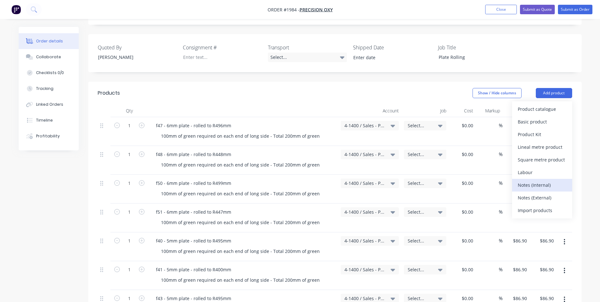
click at [536, 180] on div "Notes (Internal)" at bounding box center [542, 184] width 49 height 9
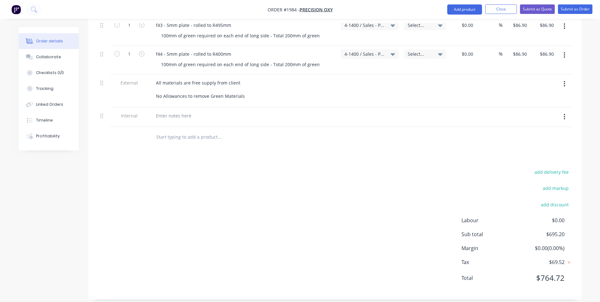
scroll to position [384, 0]
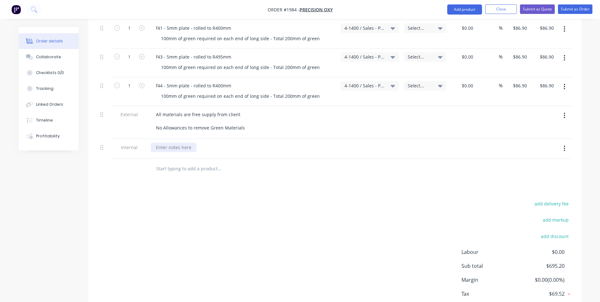
click at [165, 143] on div at bounding box center [174, 147] width 46 height 9
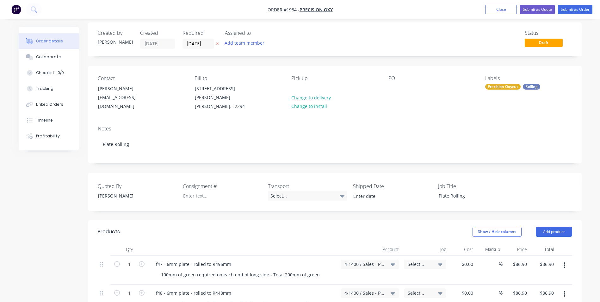
scroll to position [0, 0]
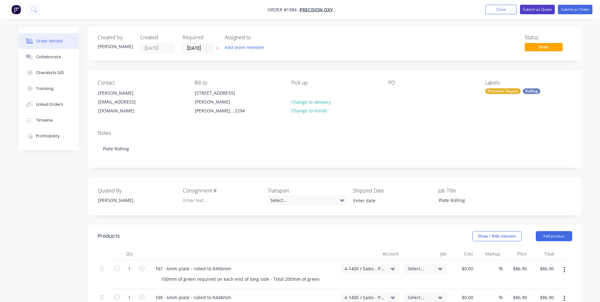
click at [539, 8] on button "Submit as Quote" at bounding box center [537, 9] width 35 height 9
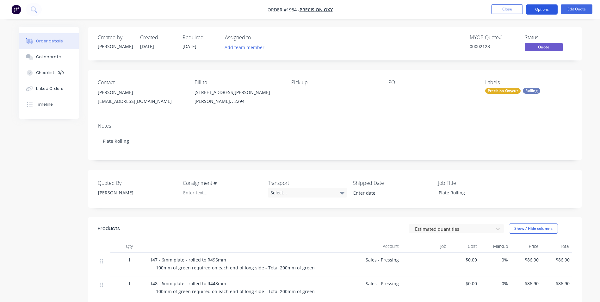
click at [544, 10] on button "Options" at bounding box center [542, 9] width 32 height 10
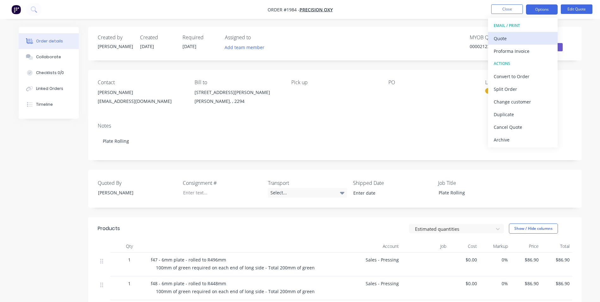
click at [507, 38] on div "Quote" at bounding box center [523, 38] width 58 height 9
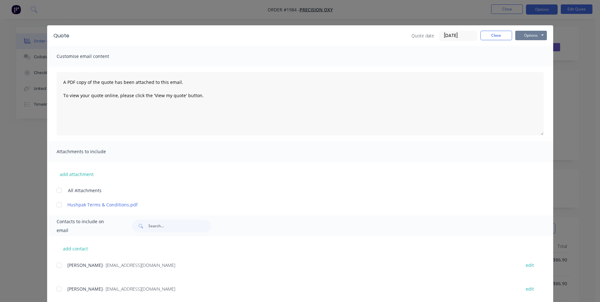
click at [531, 35] on button "Options" at bounding box center [531, 35] width 32 height 9
click at [529, 58] on button "Print" at bounding box center [535, 57] width 40 height 10
click at [485, 36] on button "Close" at bounding box center [496, 35] width 32 height 9
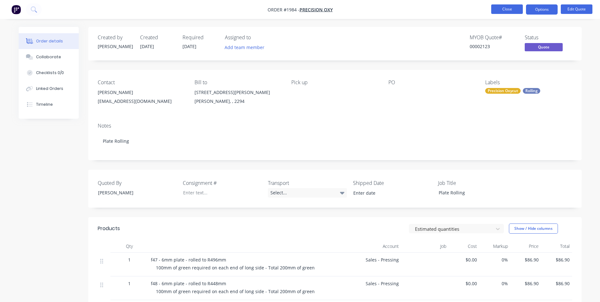
click at [510, 9] on button "Close" at bounding box center [507, 8] width 32 height 9
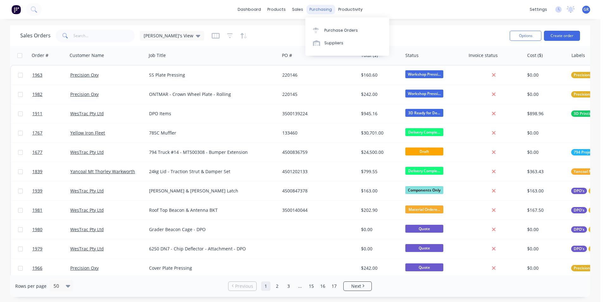
click at [323, 9] on div "purchasing" at bounding box center [320, 9] width 29 height 9
click at [343, 26] on link "Purchase Orders" at bounding box center [347, 30] width 84 height 13
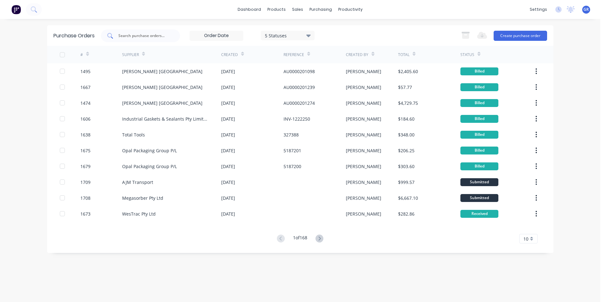
click at [133, 36] on input "text" at bounding box center [144, 36] width 52 height 6
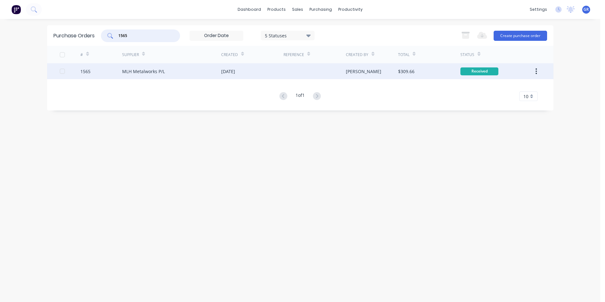
type input "1565"
click at [86, 70] on div "1565" at bounding box center [85, 71] width 10 height 7
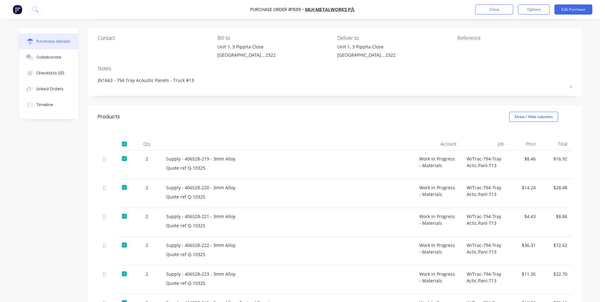
scroll to position [13, 0]
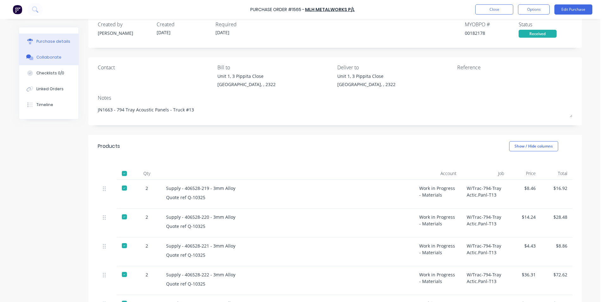
click at [47, 56] on div "Collaborate" at bounding box center [48, 57] width 25 height 6
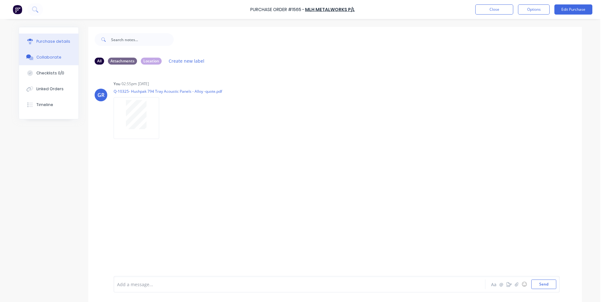
click at [46, 40] on div "Purchase details" at bounding box center [53, 42] width 34 height 6
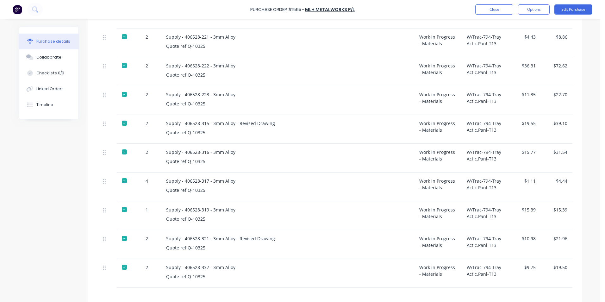
scroll to position [297, 0]
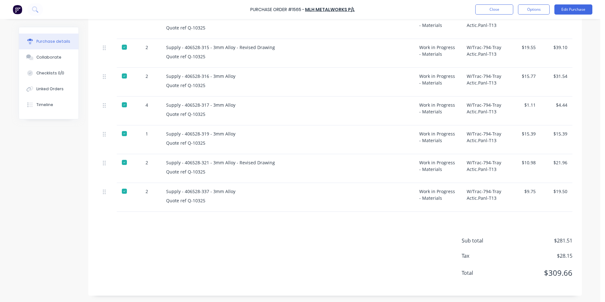
type textarea "x"
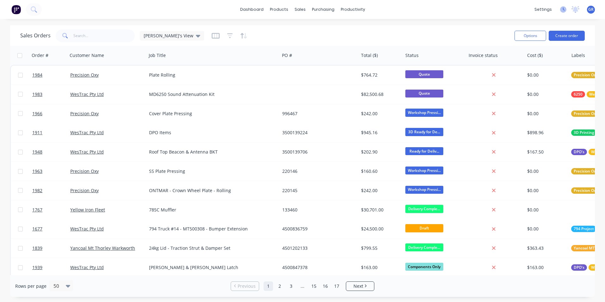
click at [562, 9] on icon at bounding box center [563, 9] width 6 height 6
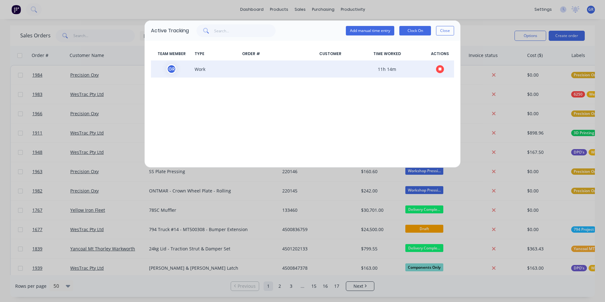
click at [440, 69] on icon "button" at bounding box center [439, 68] width 3 height 3
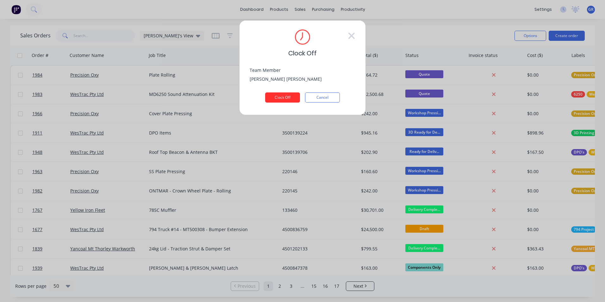
click at [288, 96] on button "Clock Off" at bounding box center [282, 97] width 35 height 10
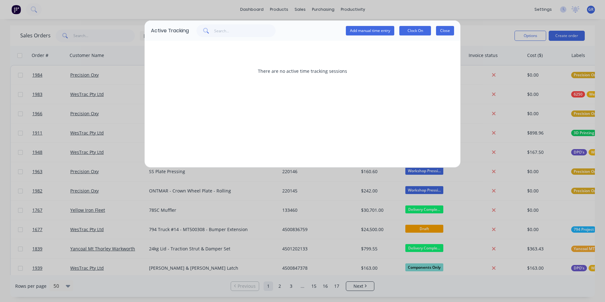
click at [442, 33] on button "Close" at bounding box center [445, 30] width 18 height 9
